Goal: Task Accomplishment & Management: Use online tool/utility

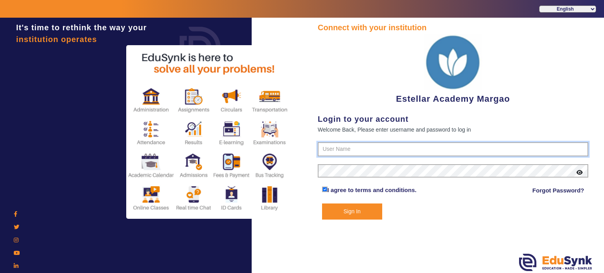
click at [345, 149] on input "text" at bounding box center [453, 149] width 271 height 14
type input "7796657177"
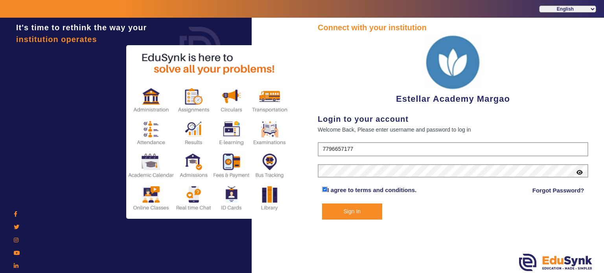
click at [322, 204] on button "Sign In" at bounding box center [352, 212] width 61 height 16
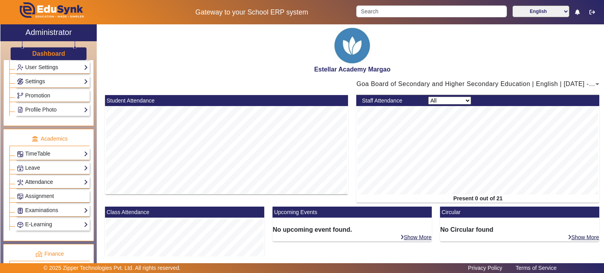
scroll to position [231, 0]
click at [50, 83] on link "Settings" at bounding box center [52, 82] width 71 height 9
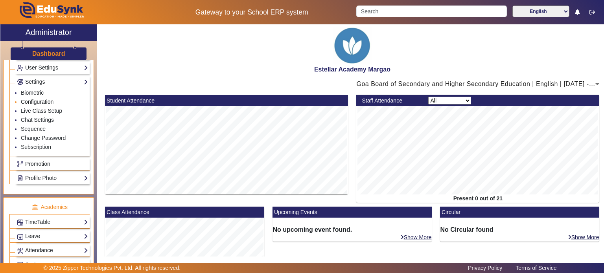
click at [38, 99] on link "Configuration" at bounding box center [37, 102] width 33 height 6
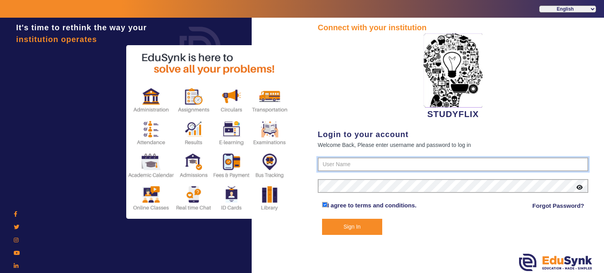
click at [329, 161] on input "text" at bounding box center [453, 165] width 271 height 14
type input "6354922771"
click at [322, 219] on button "Sign In" at bounding box center [352, 227] width 61 height 16
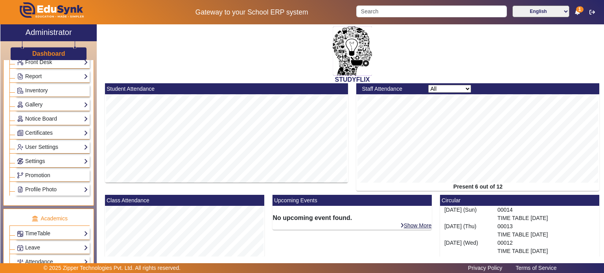
scroll to position [151, 0]
click at [58, 113] on div "Notice Board List Add" at bounding box center [52, 119] width 74 height 12
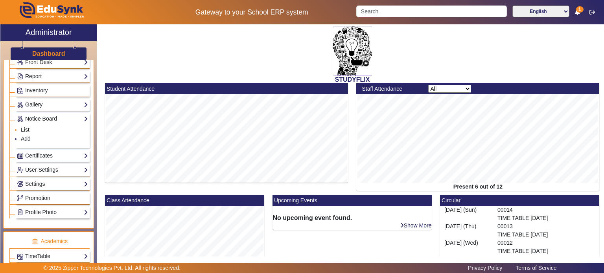
click at [27, 129] on link "List" at bounding box center [25, 130] width 9 height 6
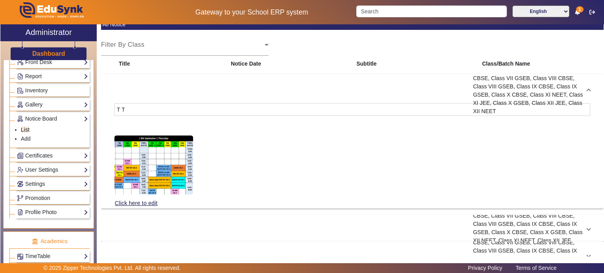
scroll to position [65, 0]
click at [280, 112] on div "4 Sept 2025" at bounding box center [292, 91] width 118 height 50
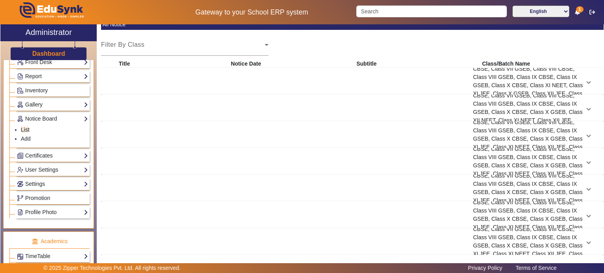
click at [280, 112] on div "3 Sept 2025" at bounding box center [292, 108] width 118 height 50
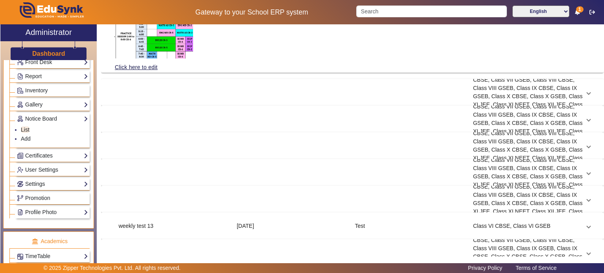
scroll to position [240, 0]
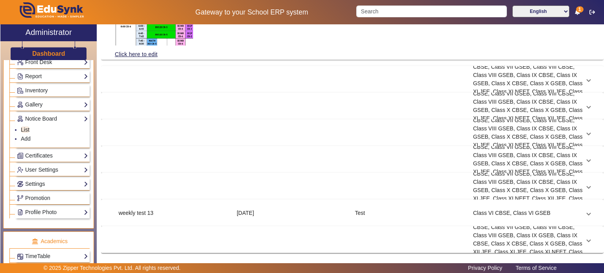
click at [293, 174] on div "23 Aug 2025" at bounding box center [292, 187] width 118 height 50
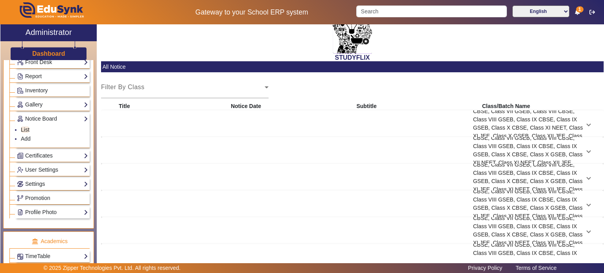
scroll to position [0, 0]
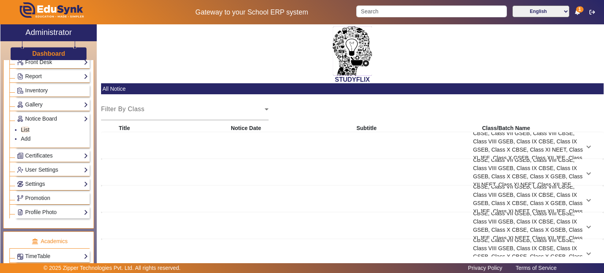
click at [285, 145] on div "4 Sept 2025" at bounding box center [292, 146] width 118 height 50
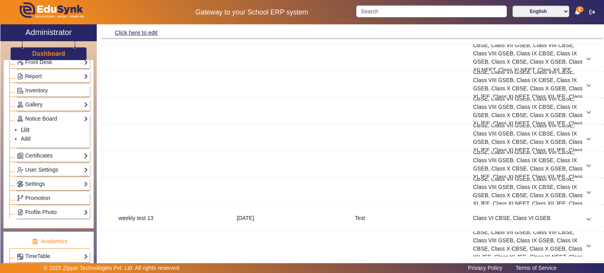
click at [285, 145] on div "29 Aug 2025" at bounding box center [292, 138] width 118 height 50
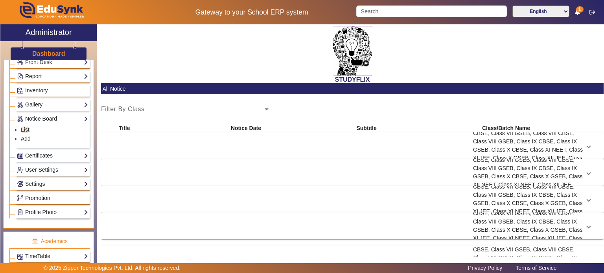
click at [274, 142] on div "4 Sept 2025" at bounding box center [292, 146] width 118 height 50
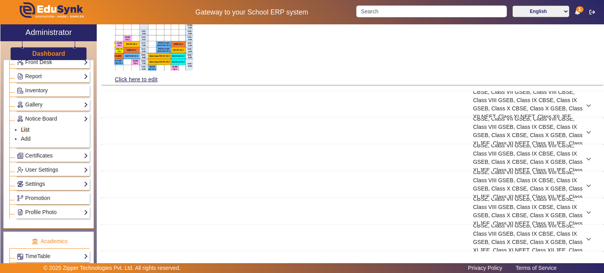
scroll to position [189, 0]
click at [280, 108] on div "3 Sept 2025" at bounding box center [292, 104] width 118 height 50
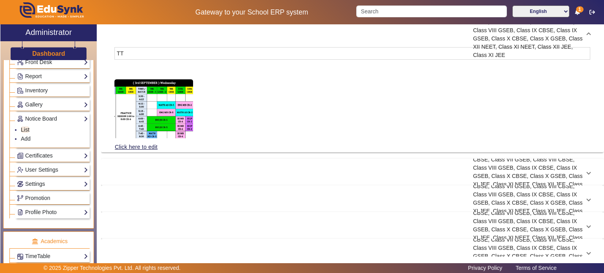
scroll to position [156, 0]
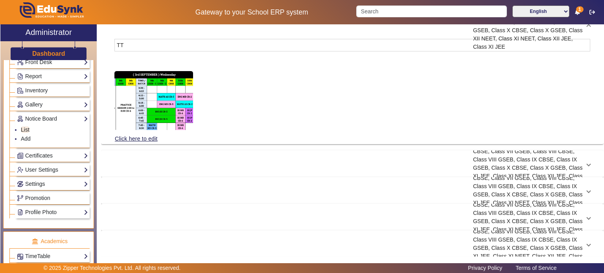
click at [292, 173] on div "1 Sept 2025" at bounding box center [292, 164] width 118 height 50
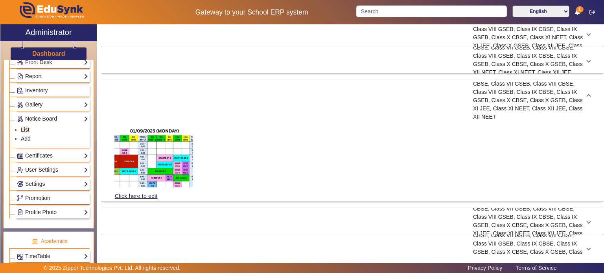
scroll to position [113, 0]
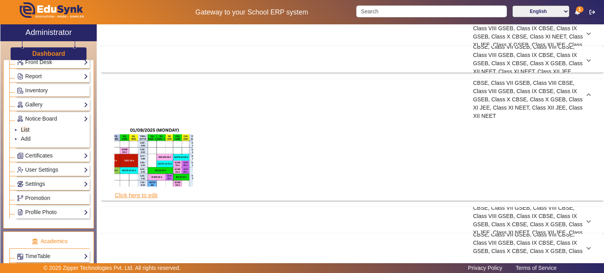
click at [142, 194] on link "Click here to edit" at bounding box center [137, 195] width 44 height 9
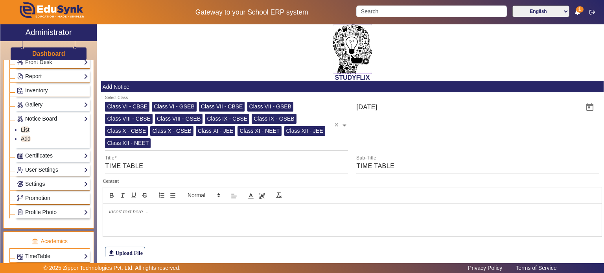
scroll to position [0, 0]
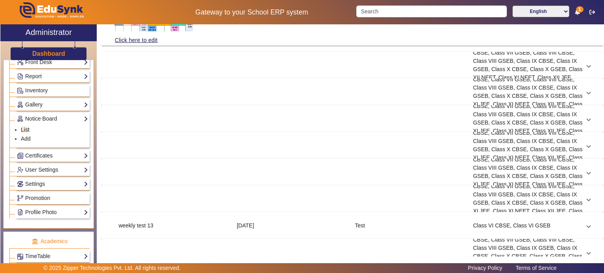
scroll to position [240, 0]
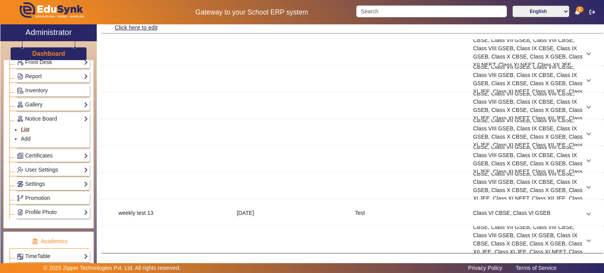
click at [246, 113] on div "30 Aug 2025" at bounding box center [292, 106] width 118 height 50
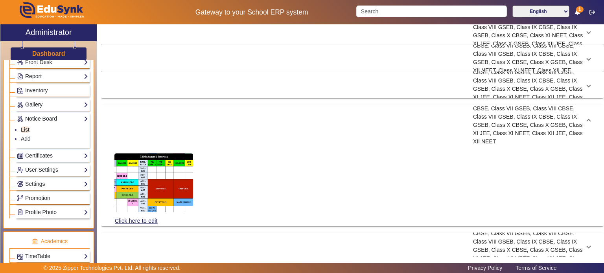
scroll to position [96, 0]
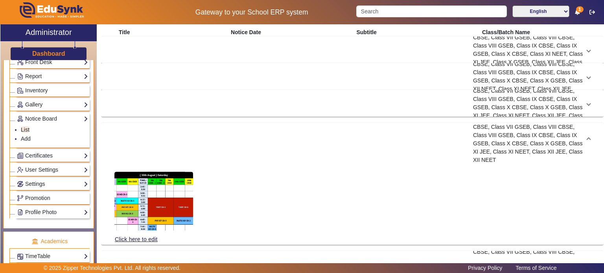
click at [246, 113] on div "1 Sept 2025" at bounding box center [292, 104] width 118 height 50
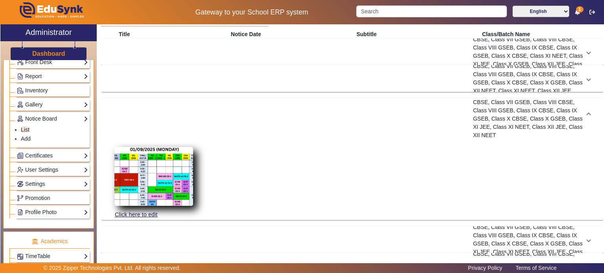
scroll to position [190, 0]
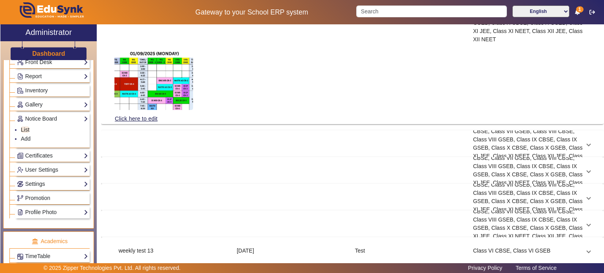
click at [195, 153] on div "TIME TABLE" at bounding box center [174, 144] width 118 height 50
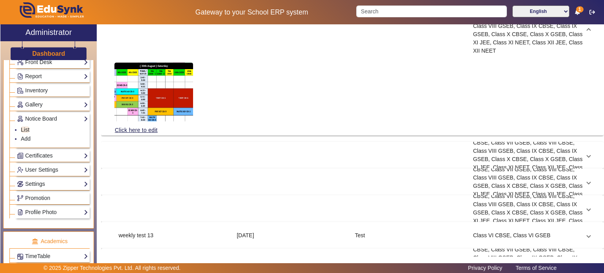
scroll to position [228, 0]
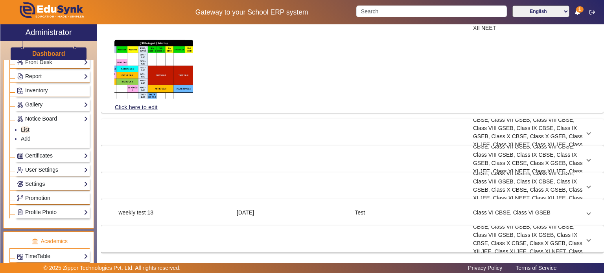
click at [256, 192] on div "23 Aug 2025" at bounding box center [292, 186] width 118 height 50
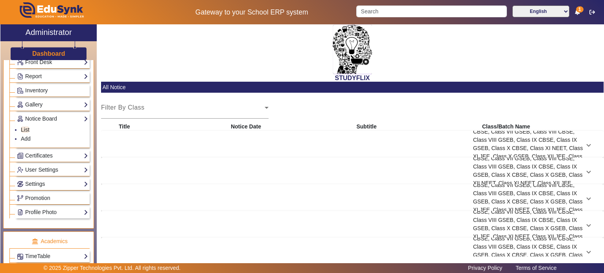
scroll to position [0, 0]
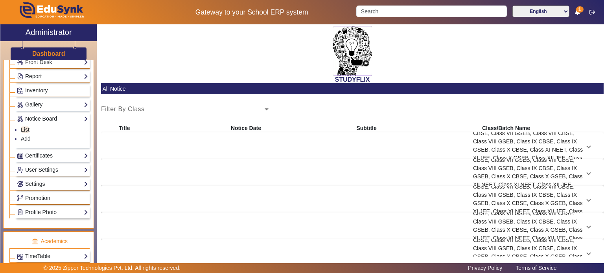
click at [253, 150] on div "4 Sept 2025" at bounding box center [292, 146] width 118 height 50
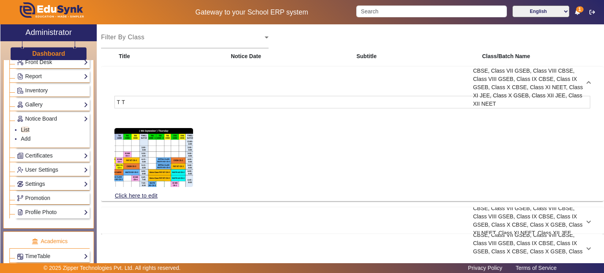
scroll to position [77, 0]
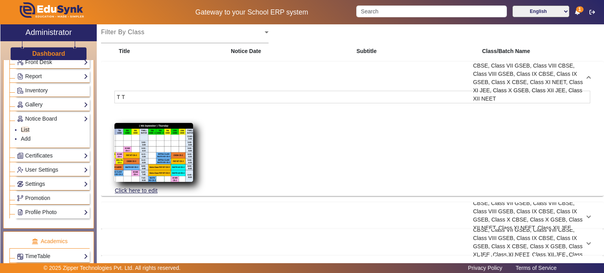
click at [178, 144] on img at bounding box center [154, 152] width 79 height 59
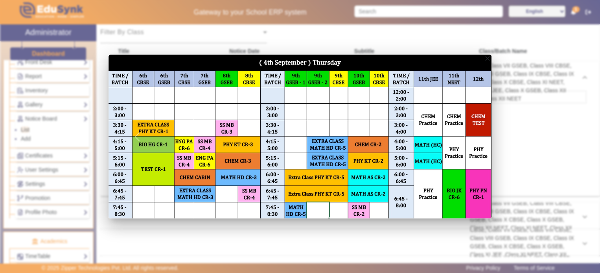
click at [153, 41] on div at bounding box center [300, 136] width 600 height 273
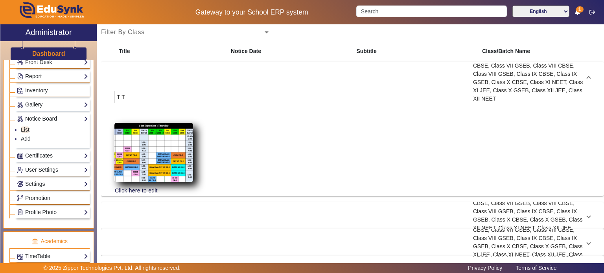
click at [144, 158] on img at bounding box center [154, 152] width 79 height 59
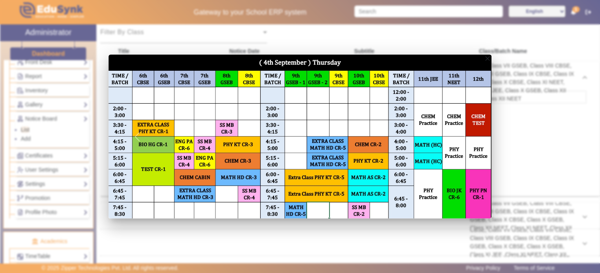
click at [194, 28] on div at bounding box center [300, 136] width 600 height 273
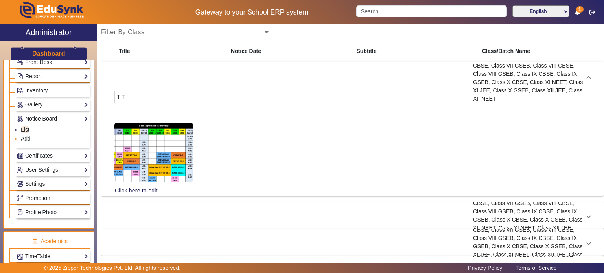
click at [22, 137] on link "Add" at bounding box center [26, 139] width 10 height 6
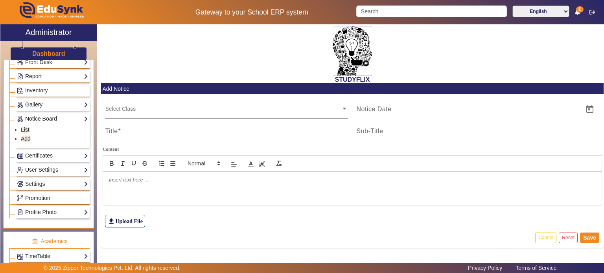
click at [140, 192] on div at bounding box center [352, 188] width 499 height 33
click at [52, 55] on h3 "Dashboard" at bounding box center [48, 53] width 33 height 7
